Goal: Obtain resource: Download file/media

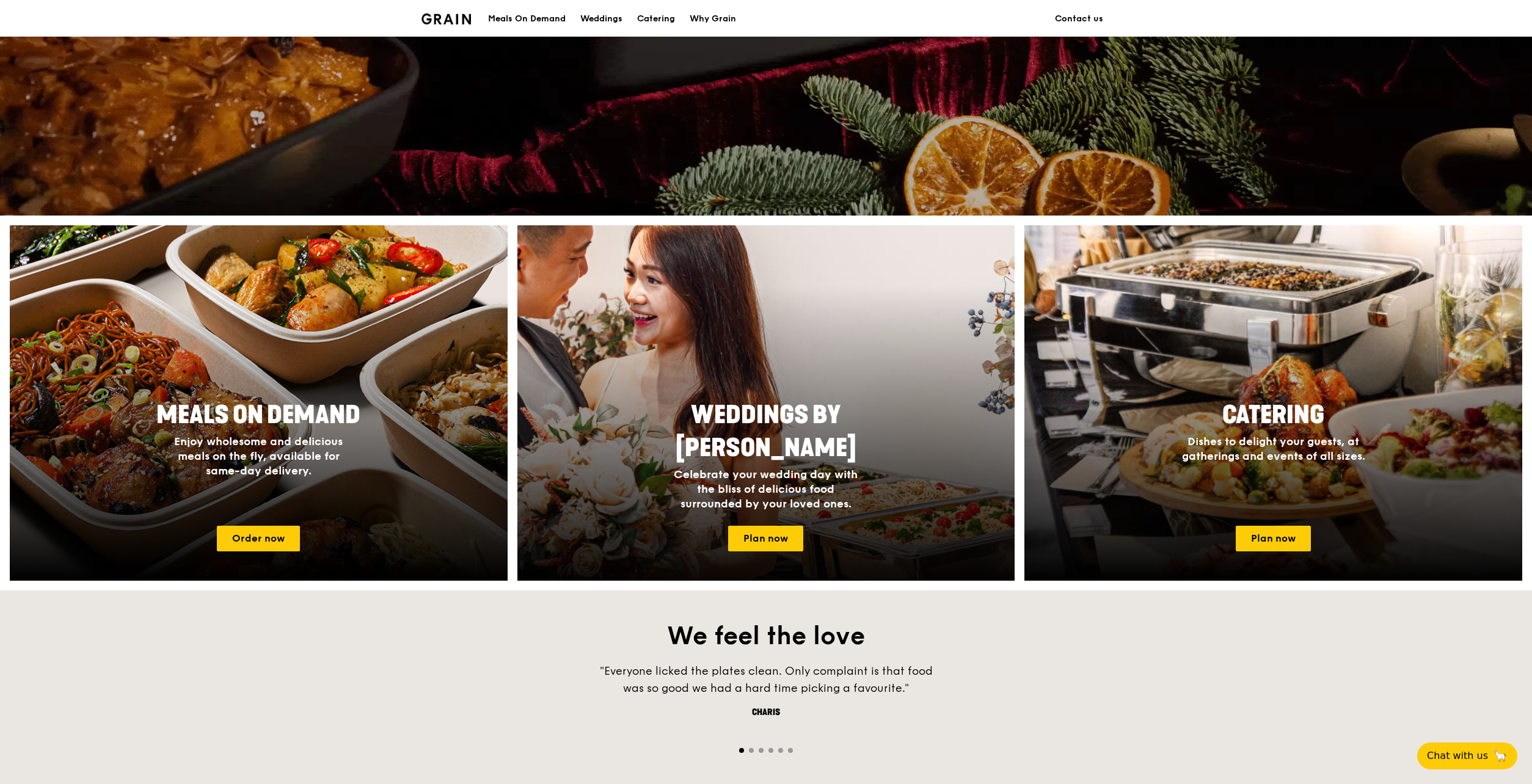
scroll to position [427, 0]
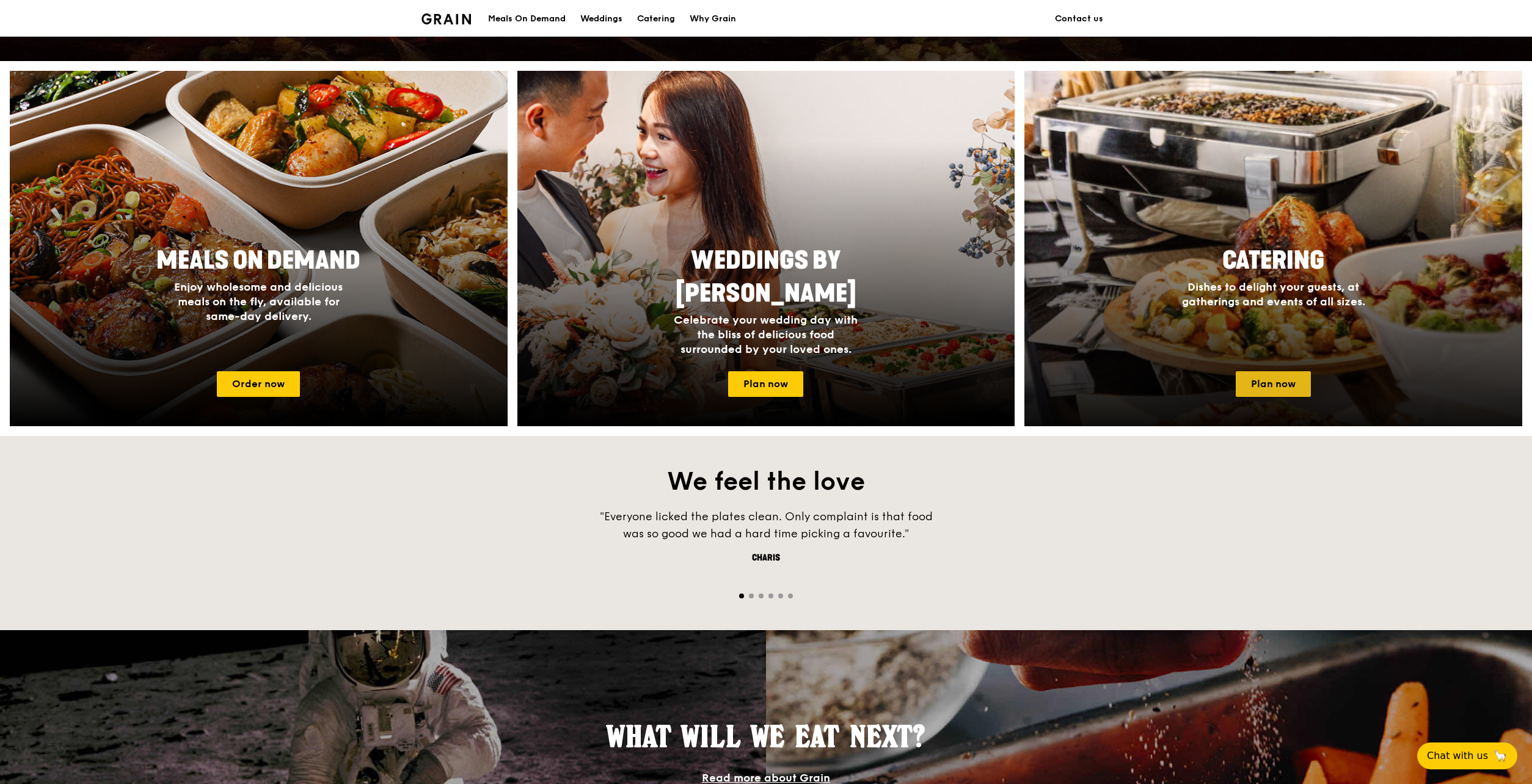
click at [1267, 389] on link "Plan now" at bounding box center [1273, 384] width 75 height 26
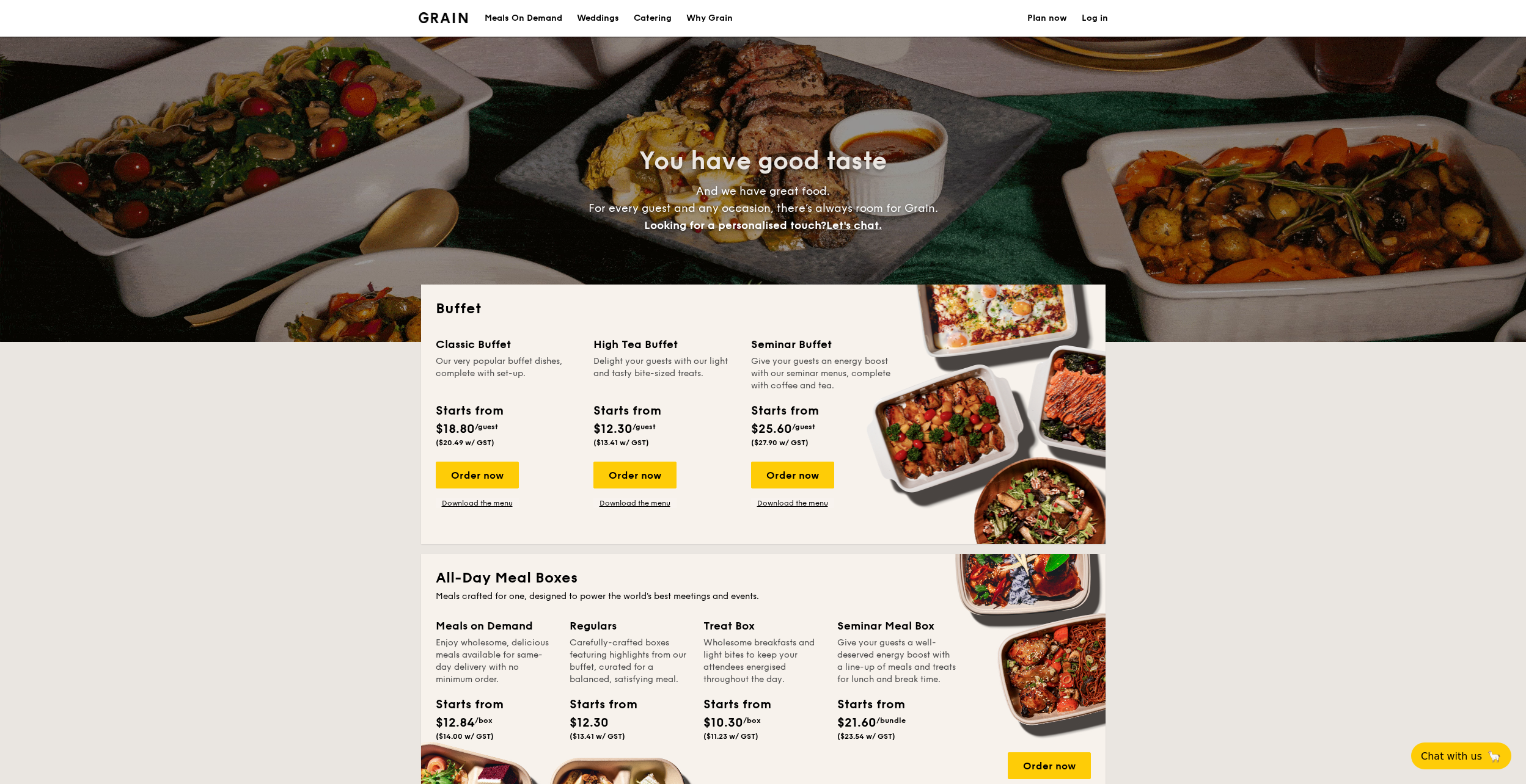
select select
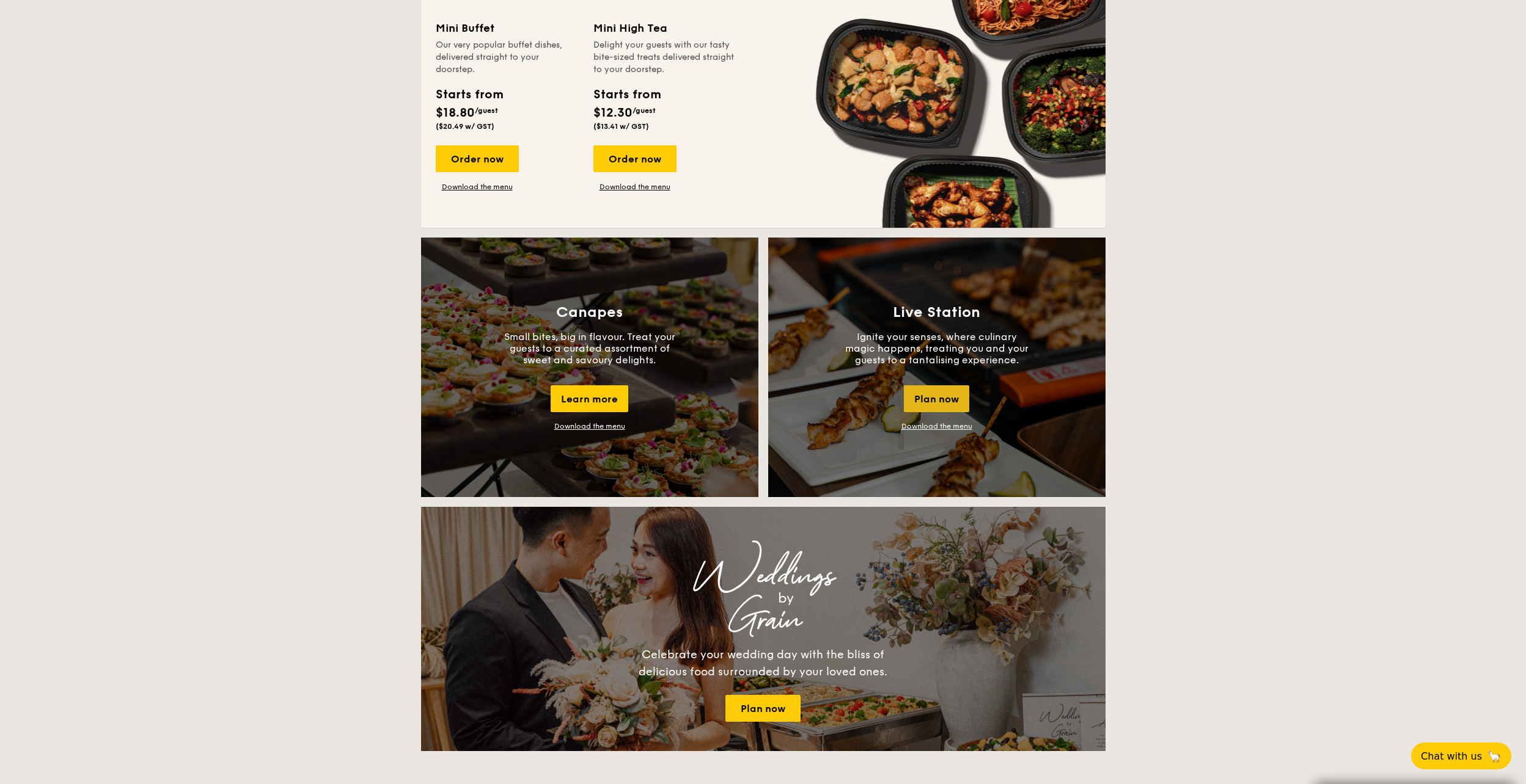
click at [932, 395] on div "Plan now" at bounding box center [936, 398] width 66 height 27
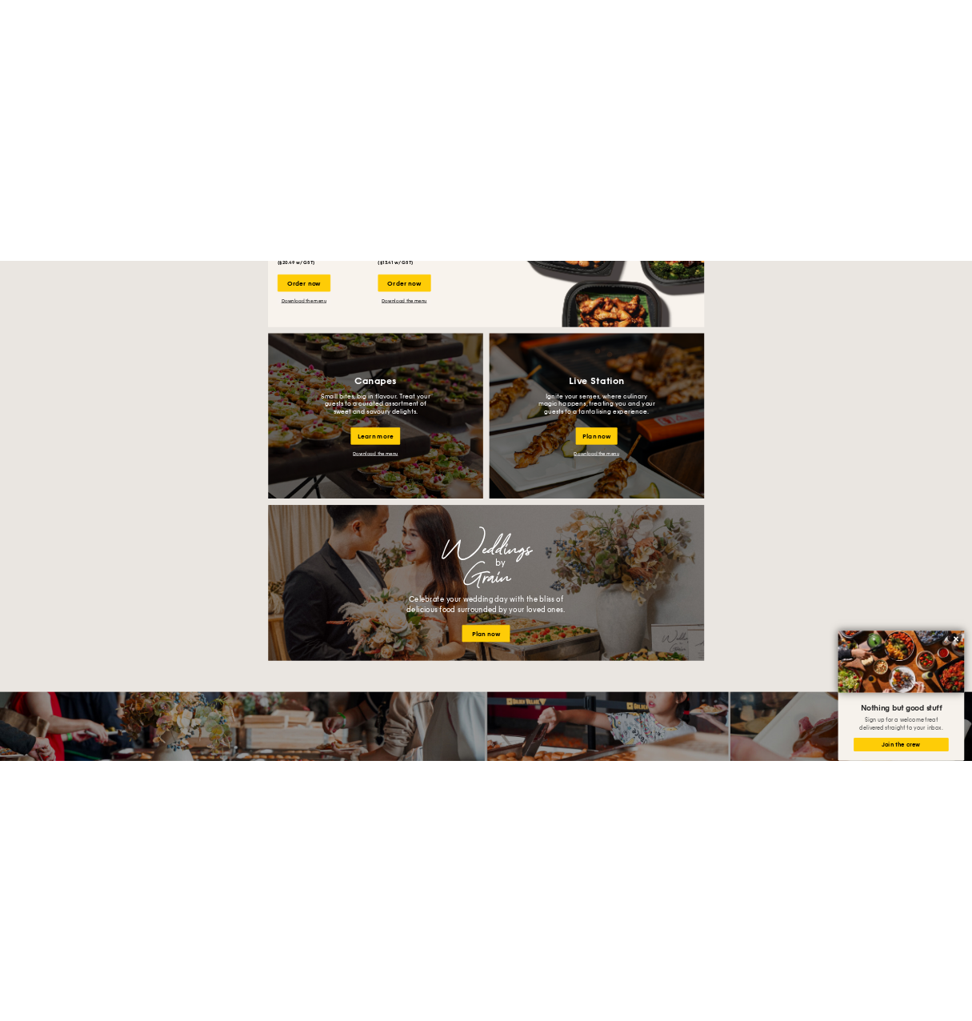
scroll to position [1252, 0]
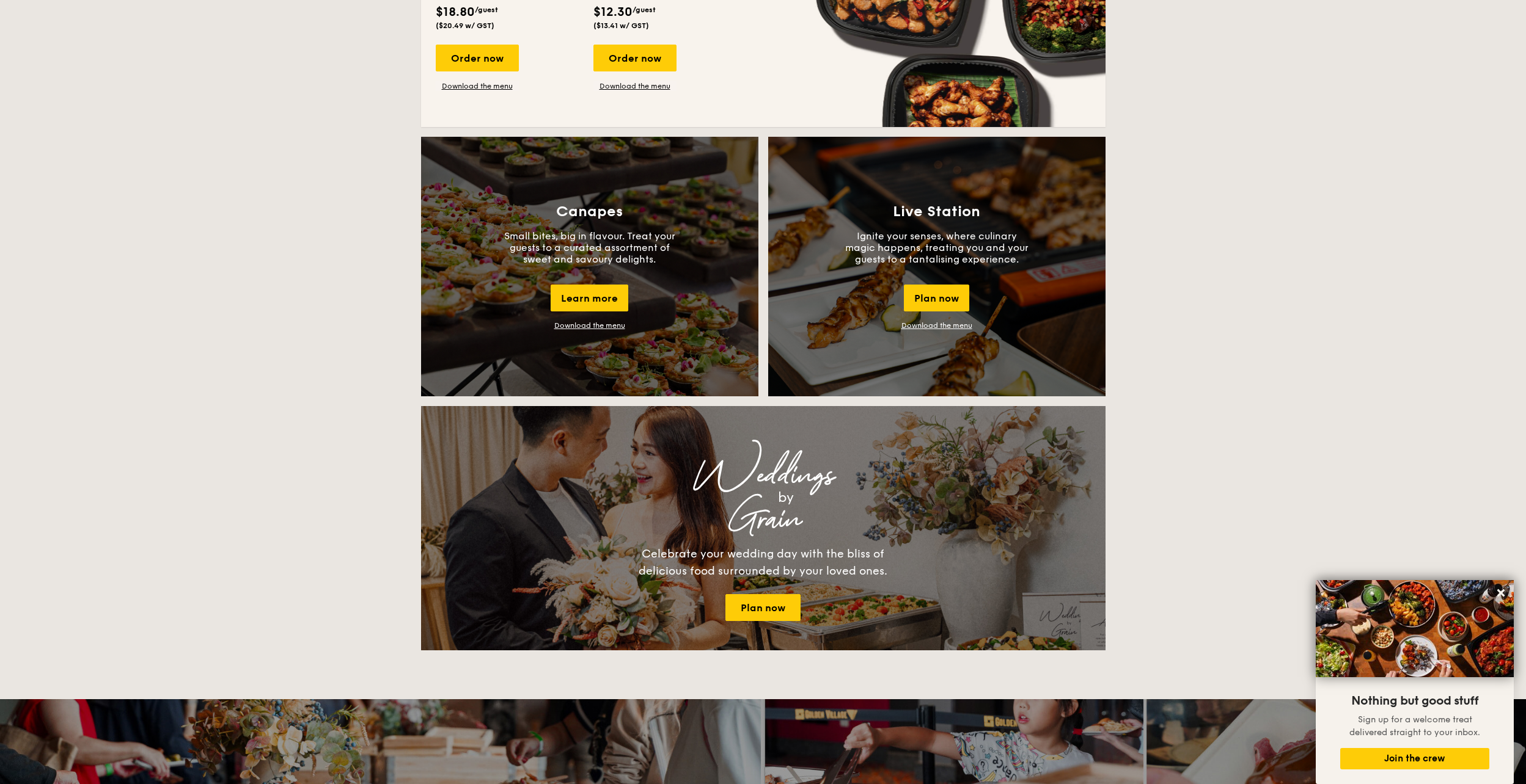
click at [942, 323] on link "Download the menu" at bounding box center [936, 325] width 71 height 8
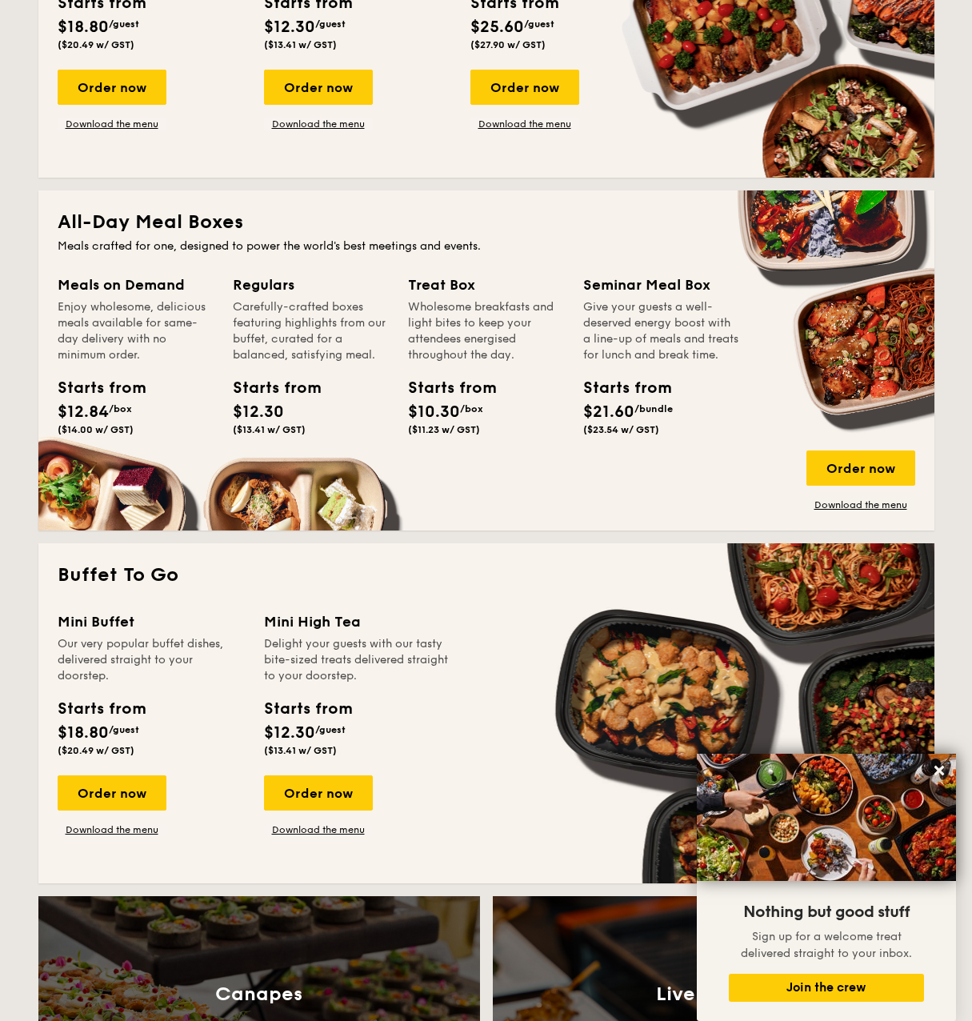
scroll to position [319, 0]
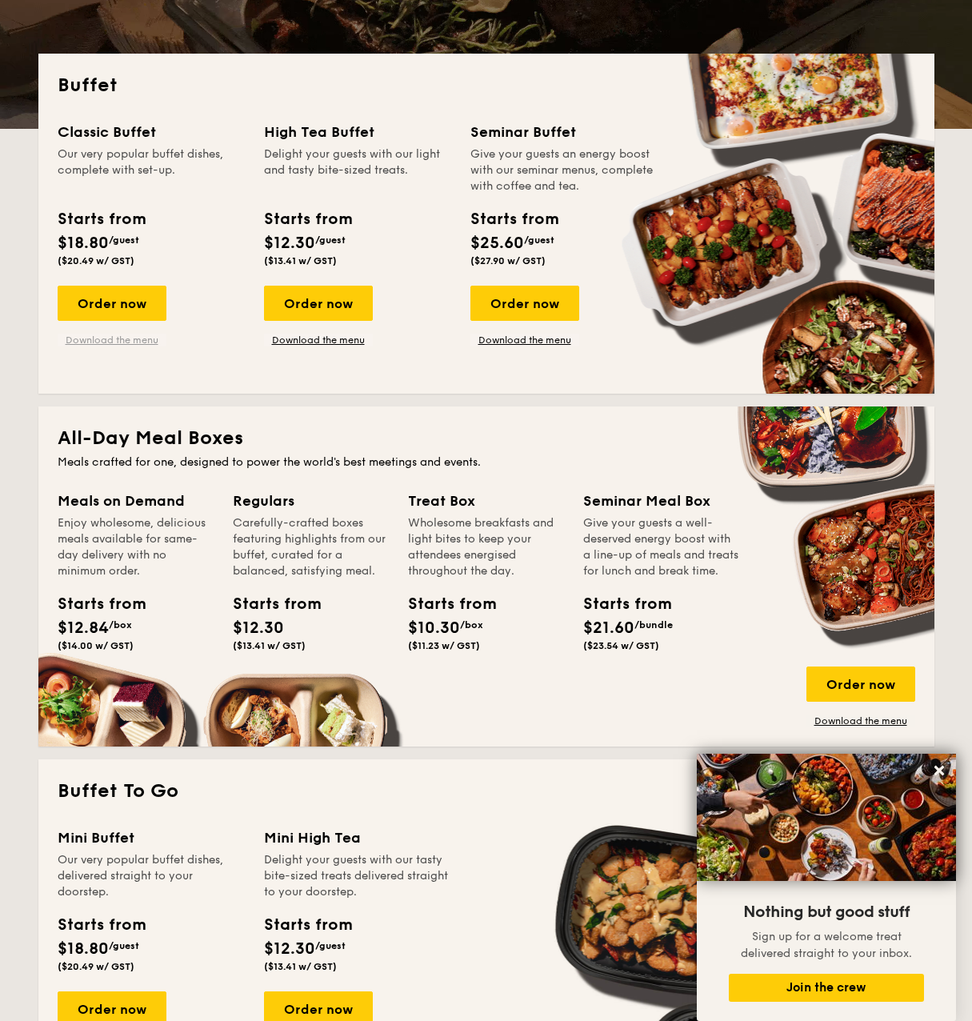
click at [123, 342] on link "Download the menu" at bounding box center [112, 340] width 109 height 13
